Goal: Understand process/instructions: Learn how to perform a task or action

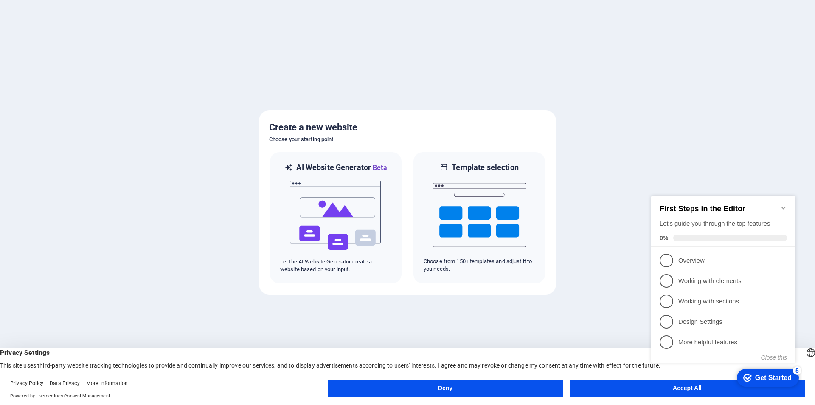
click div "checkmark Get Started 5 First Steps in the Editor Let's guide you through the t…"
click at [673, 276] on span "2" at bounding box center [667, 281] width 14 height 14
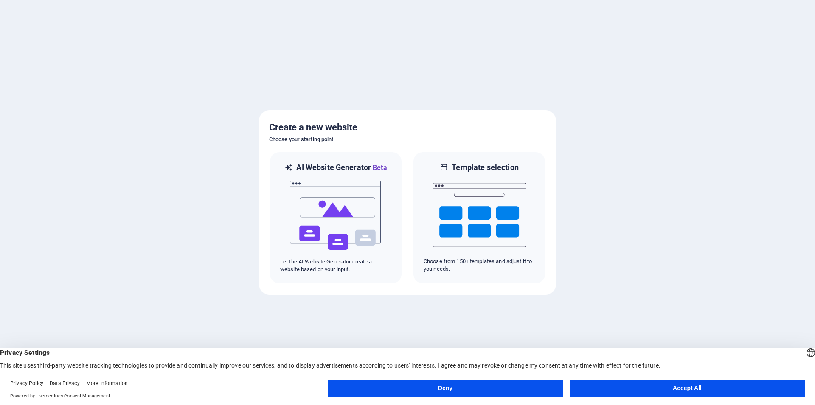
click at [686, 388] on button "Accept All" at bounding box center [687, 387] width 235 height 17
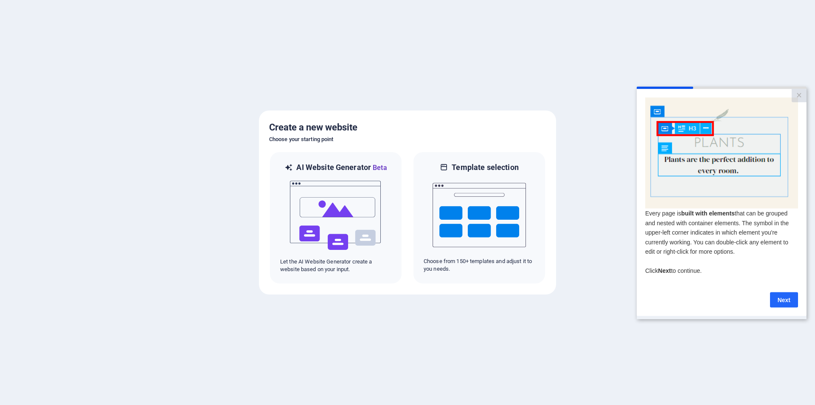
click at [781, 304] on link "Next" at bounding box center [784, 299] width 28 height 15
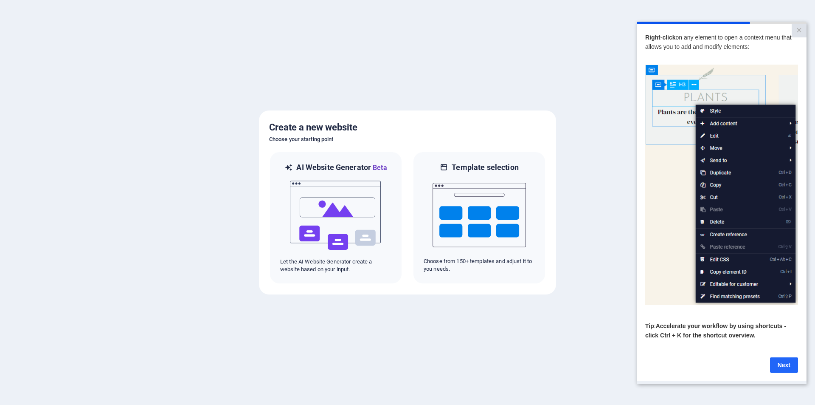
click at [786, 367] on link "Next" at bounding box center [784, 364] width 28 height 15
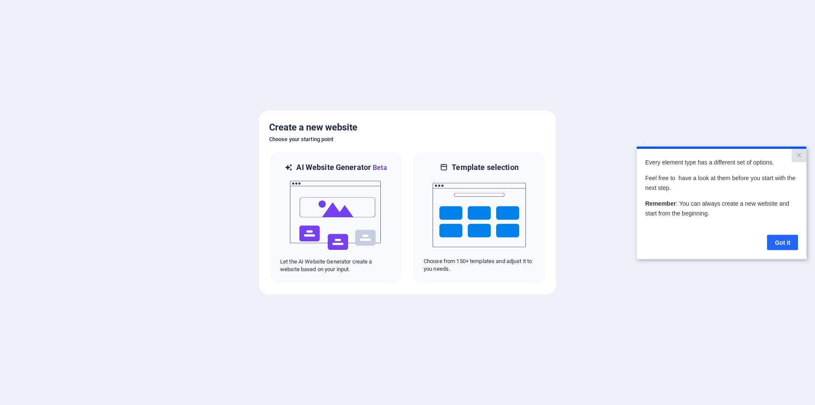
click at [787, 238] on link "Got it" at bounding box center [782, 241] width 31 height 15
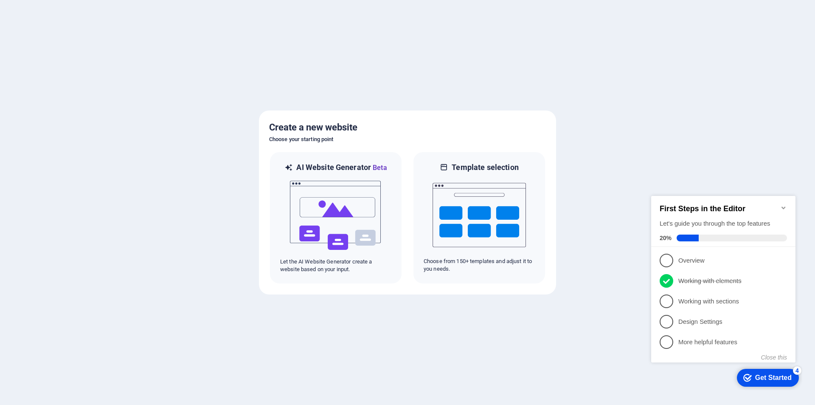
click at [753, 378] on div "checkmark Get Started 4" at bounding box center [768, 377] width 48 height 8
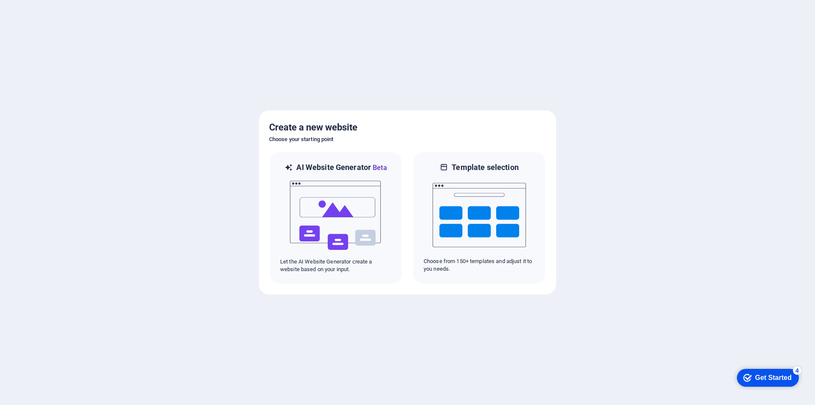
click at [756, 376] on div "Get Started" at bounding box center [774, 378] width 37 height 8
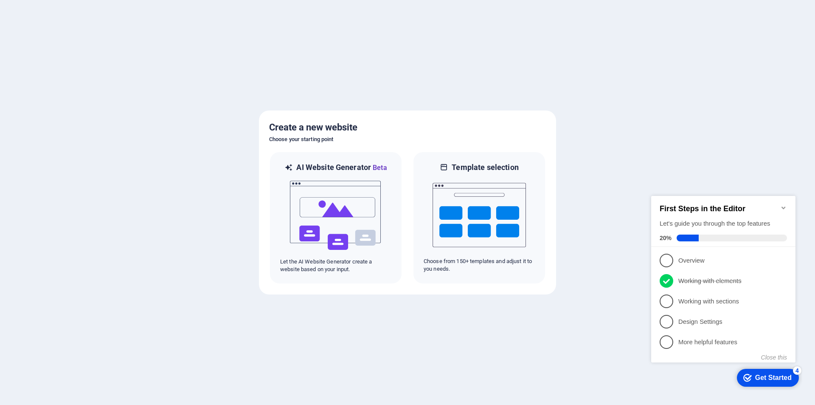
click at [756, 376] on div "Get Started" at bounding box center [774, 378] width 37 height 8
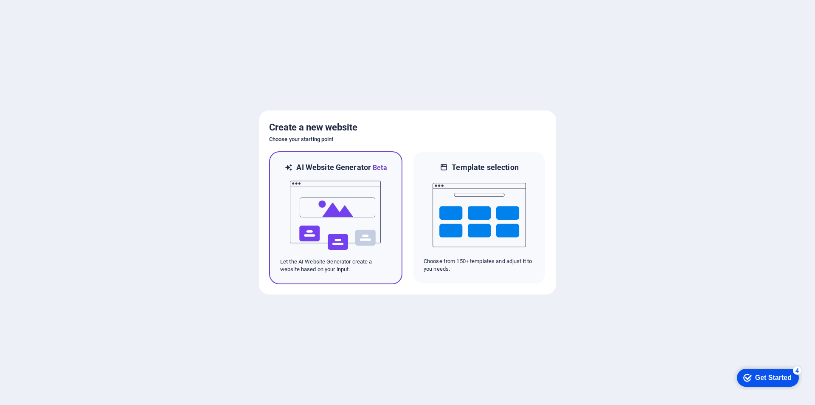
click at [310, 227] on img at bounding box center [335, 215] width 93 height 85
